Goal: Information Seeking & Learning: Learn about a topic

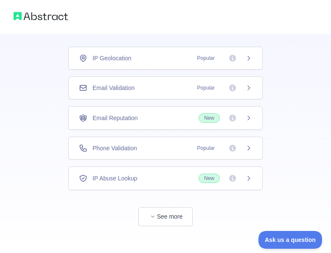
scroll to position [57, 0]
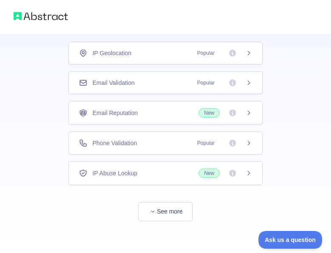
click at [248, 109] on icon at bounding box center [248, 112] width 7 height 7
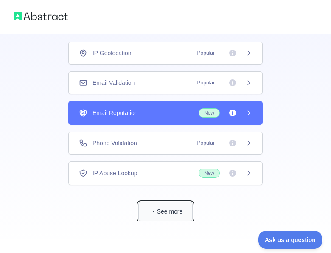
click at [168, 204] on button "See more" at bounding box center [165, 211] width 54 height 19
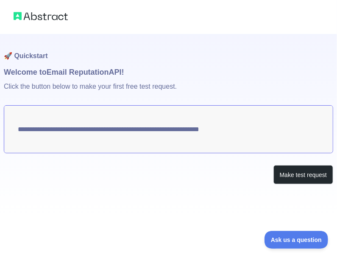
click at [155, 88] on p "Click the button below to make your first free test request." at bounding box center [169, 91] width 330 height 27
click at [167, 138] on textarea "**********" at bounding box center [169, 129] width 330 height 48
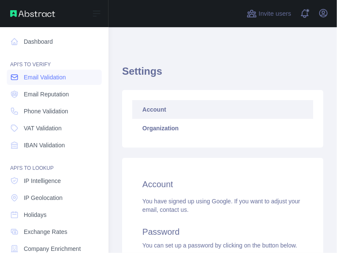
click at [54, 77] on span "Email Validation" at bounding box center [45, 77] width 42 height 8
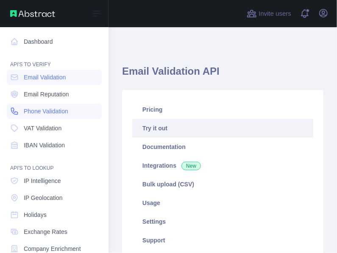
click at [39, 107] on span "Phone Validation" at bounding box center [46, 111] width 45 height 8
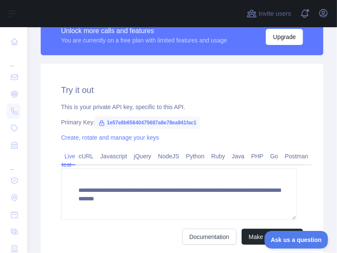
scroll to position [212, 0]
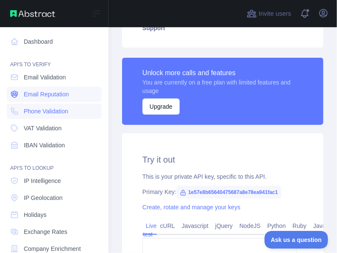
click at [41, 98] on span "Email Reputation" at bounding box center [46, 94] width 45 height 8
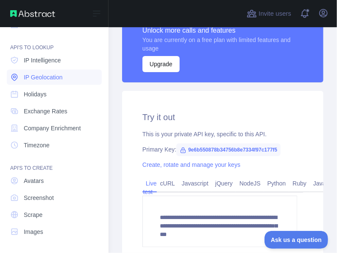
scroll to position [254, 0]
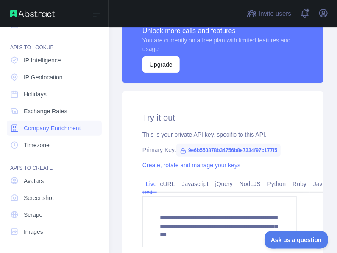
click at [58, 130] on span "Company Enrichment" at bounding box center [52, 128] width 57 height 8
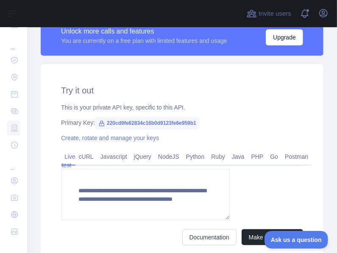
scroll to position [236, 0]
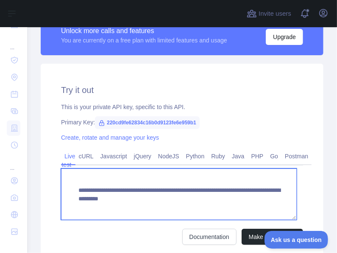
drag, startPoint x: 226, startPoint y: 199, endPoint x: 98, endPoint y: 191, distance: 128.4
click at [76, 189] on textarea "**********" at bounding box center [179, 193] width 236 height 51
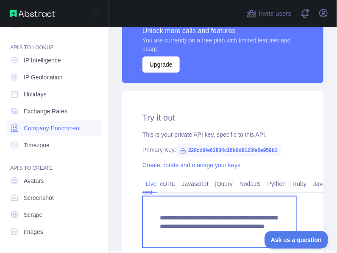
scroll to position [0, 0]
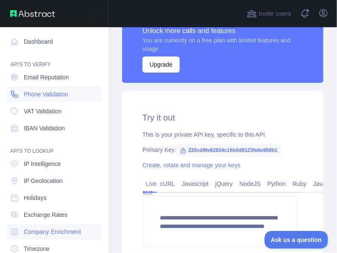
click at [55, 97] on span "Phone Validation" at bounding box center [46, 94] width 45 height 8
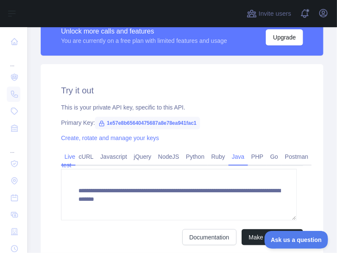
scroll to position [255, 0]
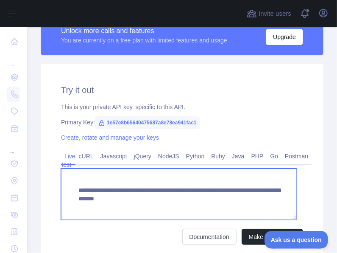
drag, startPoint x: 227, startPoint y: 199, endPoint x: 74, endPoint y: 192, distance: 153.0
click at [74, 192] on textarea "**********" at bounding box center [179, 193] width 236 height 51
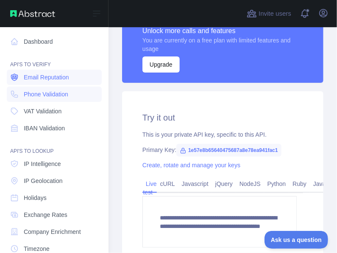
click at [36, 81] on span "Email Reputation" at bounding box center [46, 77] width 45 height 8
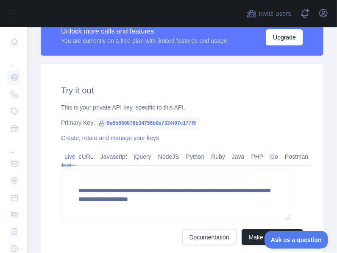
scroll to position [255, 0]
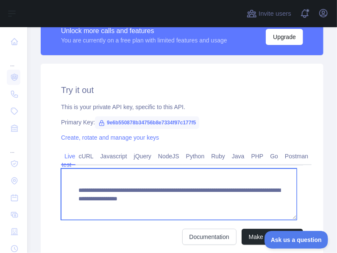
drag, startPoint x: 77, startPoint y: 190, endPoint x: 107, endPoint y: 207, distance: 34.4
click at [107, 207] on textarea "**********" at bounding box center [179, 193] width 236 height 51
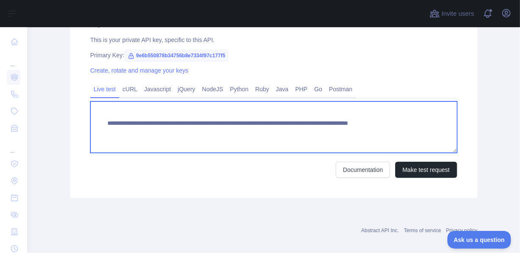
scroll to position [329, 0]
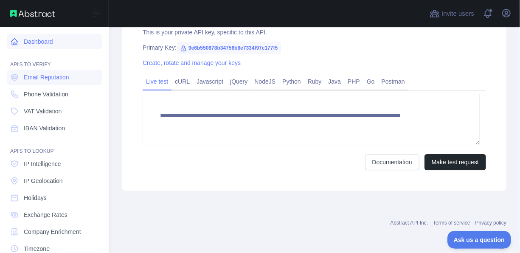
click at [41, 44] on link "Dashboard" at bounding box center [54, 41] width 95 height 15
